Goal: Task Accomplishment & Management: Manage account settings

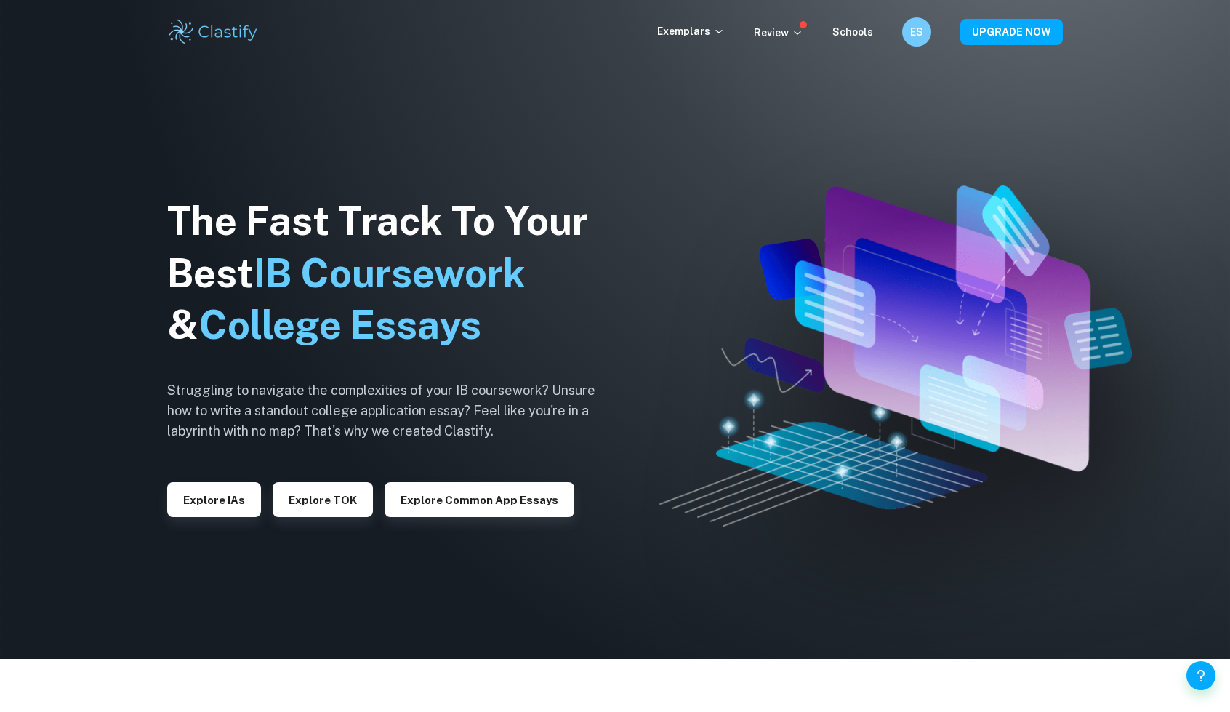
scroll to position [51, 0]
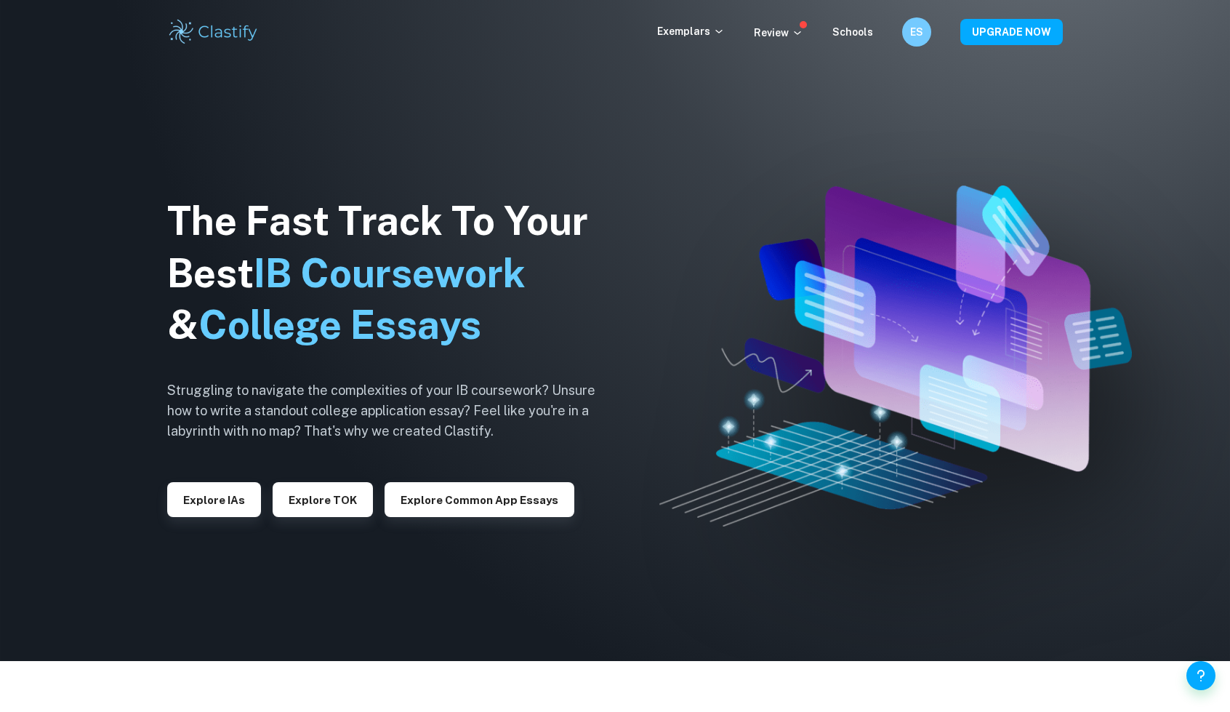
click at [925, 47] on div "Exemplars Review Schools ES UPGRADE NOW" at bounding box center [615, 32] width 1230 height 64
click at [912, 32] on h6 "ES" at bounding box center [915, 32] width 17 height 17
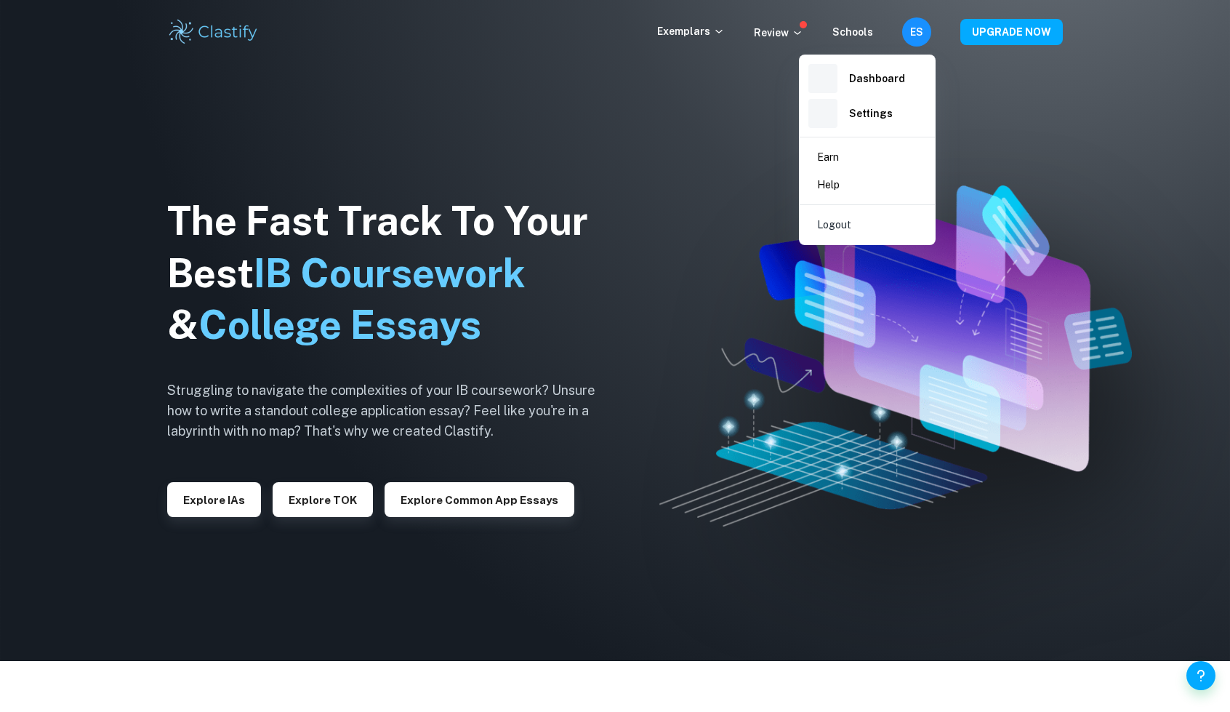
click at [878, 222] on li "Logout" at bounding box center [868, 225] width 124 height 28
click at [380, 217] on div at bounding box center [615, 356] width 1230 height 712
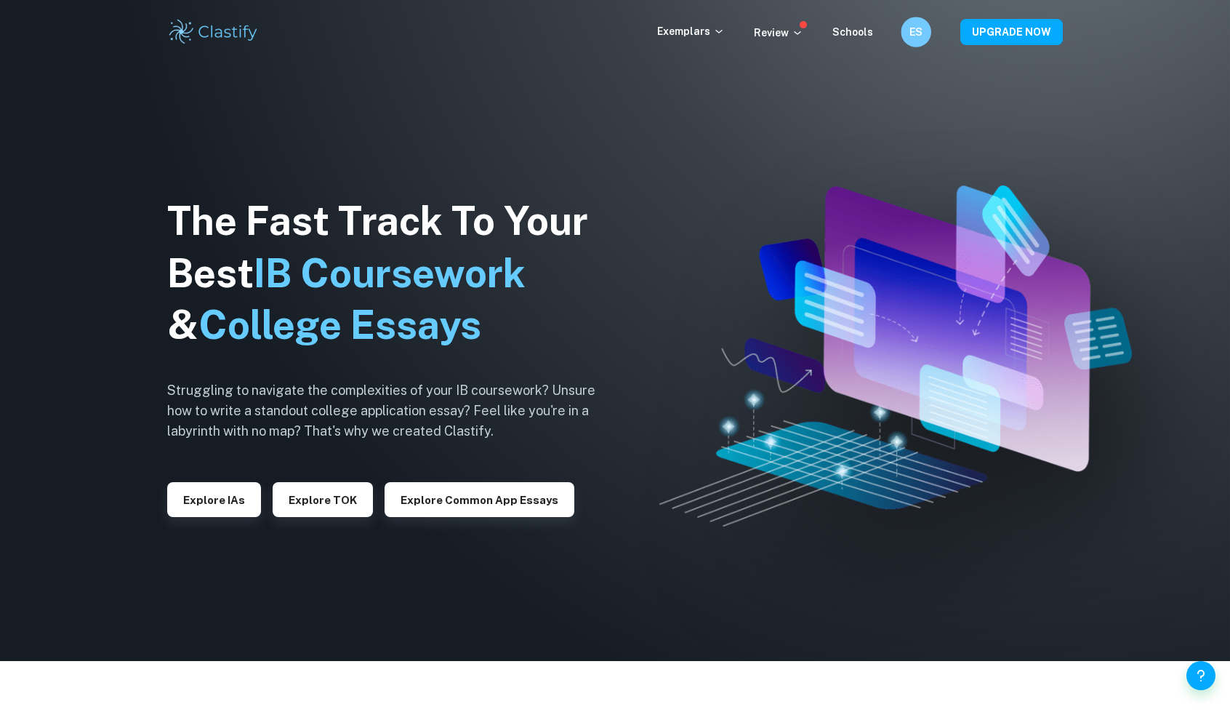
click at [923, 42] on div "ES" at bounding box center [916, 32] width 31 height 31
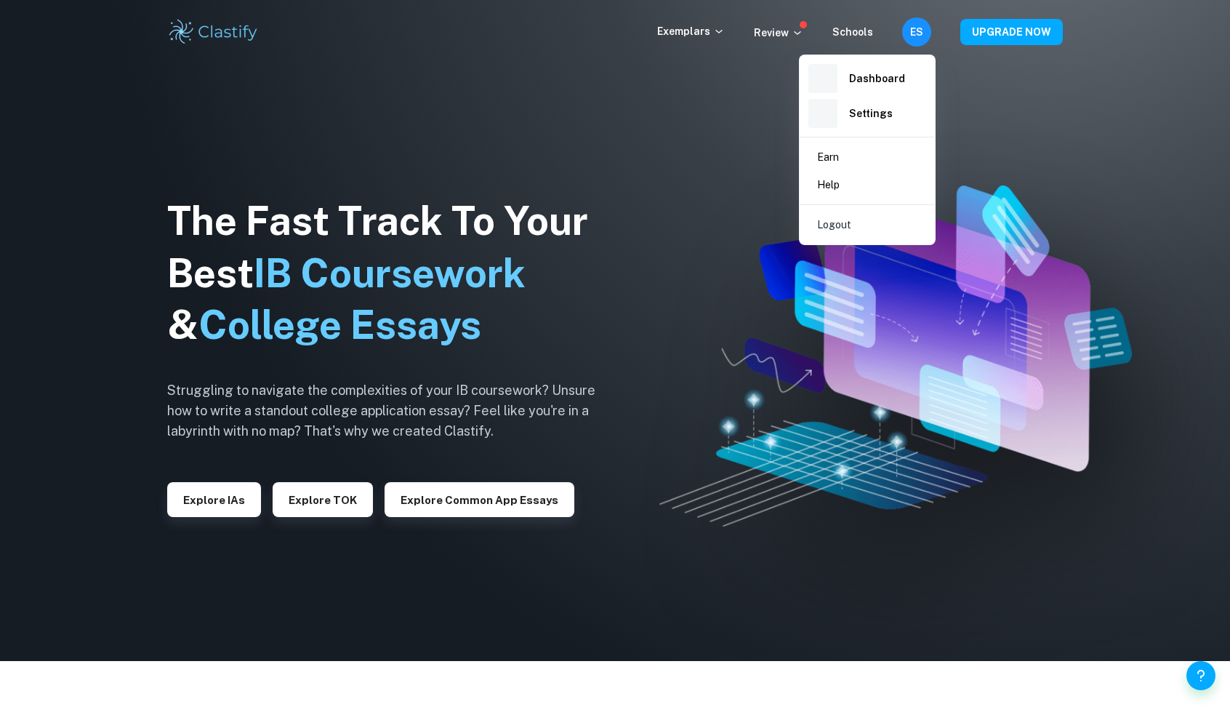
click at [841, 224] on p "Logout" at bounding box center [834, 225] width 34 height 16
click at [847, 226] on p "Logout" at bounding box center [834, 225] width 34 height 16
